Goal: Task Accomplishment & Management: Manage account settings

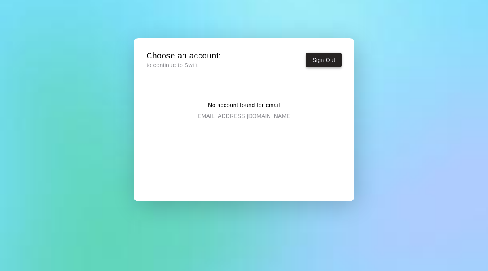
click at [325, 64] on button "Sign Out" at bounding box center [324, 60] width 36 height 15
click at [239, 117] on p "[EMAIL_ADDRESS][DOMAIN_NAME]" at bounding box center [243, 114] width 95 height 11
click at [183, 55] on h5 "Choose an account:" at bounding box center [183, 56] width 75 height 11
click at [236, 111] on p "[EMAIL_ADDRESS][DOMAIN_NAME]" at bounding box center [243, 114] width 95 height 11
click at [377, 105] on div "Choose an account: to continue to Swift Sign Out No account found for email [EM…" at bounding box center [244, 135] width 488 height 271
